Goal: Task Accomplishment & Management: Use online tool/utility

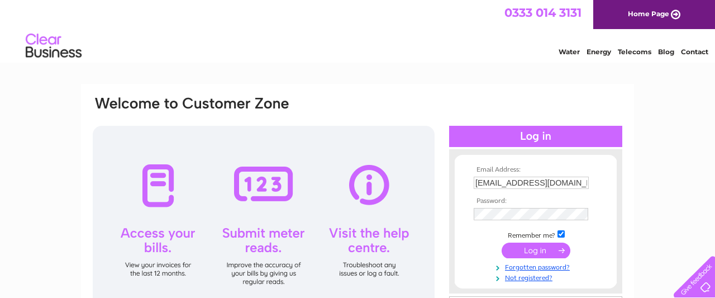
click at [530, 254] on input "submit" at bounding box center [536, 250] width 69 height 16
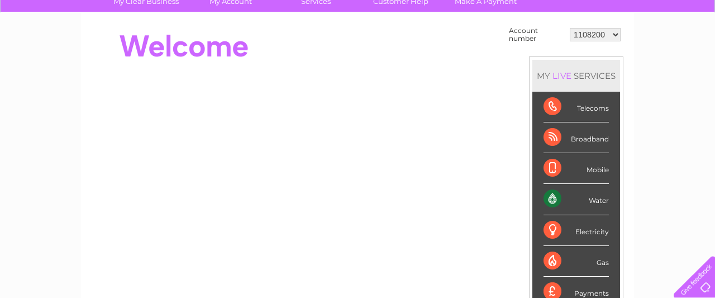
scroll to position [83, 0]
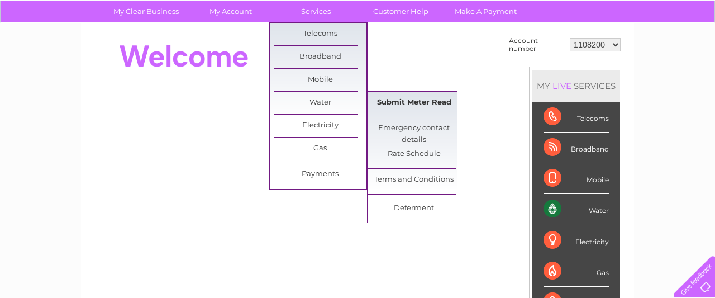
click at [416, 107] on link "Submit Meter Read" at bounding box center [414, 103] width 92 height 22
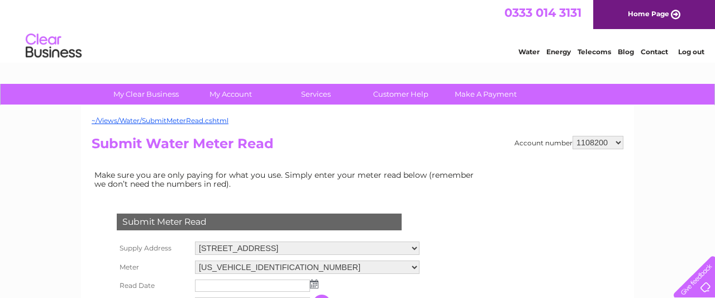
scroll to position [22, 0]
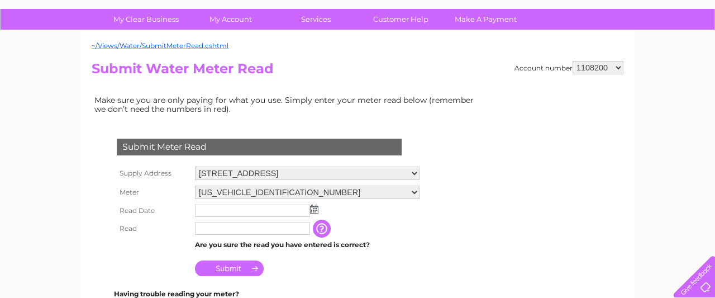
click at [249, 214] on input "text" at bounding box center [252, 210] width 115 height 12
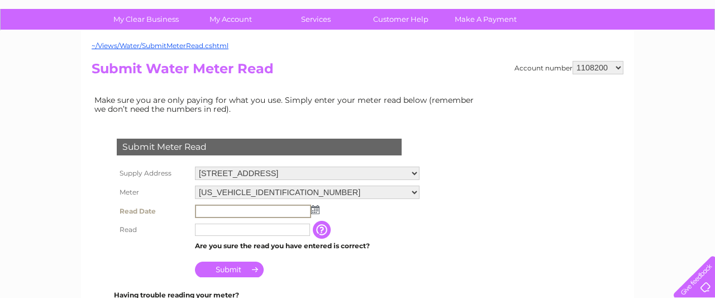
click at [318, 210] on td at bounding box center [307, 211] width 230 height 19
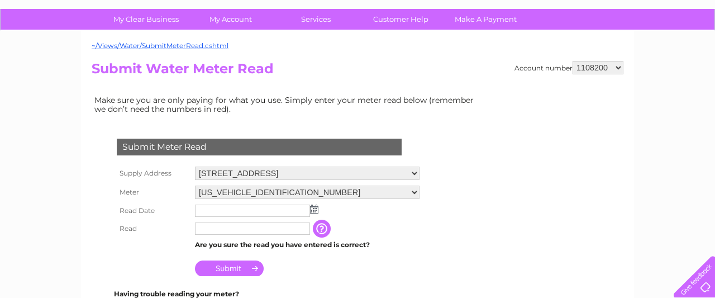
click at [314, 210] on img at bounding box center [314, 208] width 8 height 9
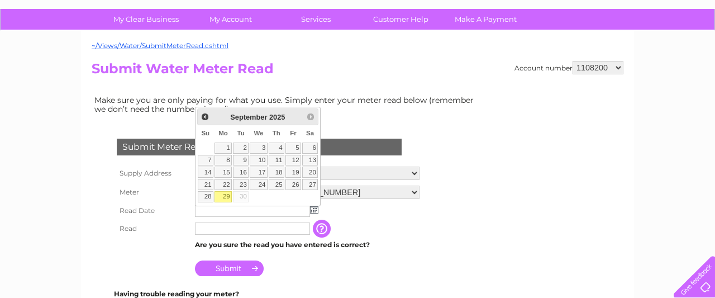
click at [223, 194] on link "29" at bounding box center [223, 196] width 17 height 11
type input "[DATE]"
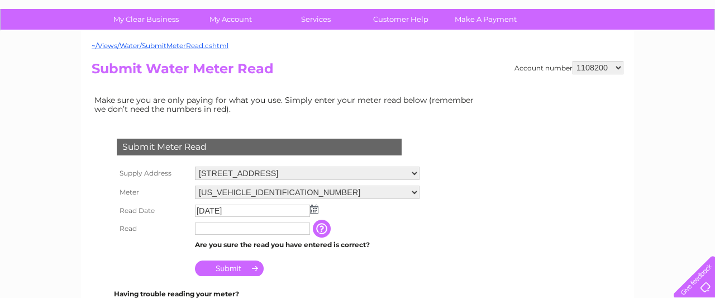
click at [208, 235] on td at bounding box center [252, 229] width 121 height 18
click at [206, 230] on input "text" at bounding box center [252, 228] width 115 height 12
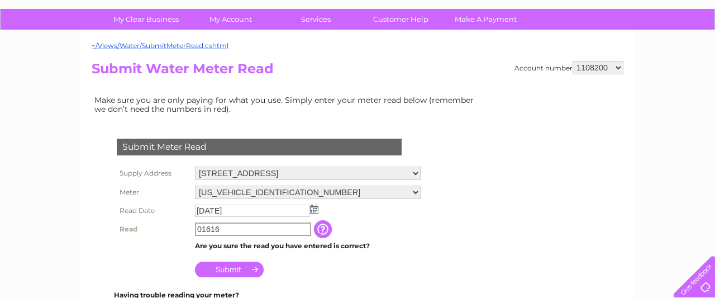
type input "01616"
click at [228, 269] on input "Submit" at bounding box center [229, 269] width 69 height 16
